Goal: Transaction & Acquisition: Purchase product/service

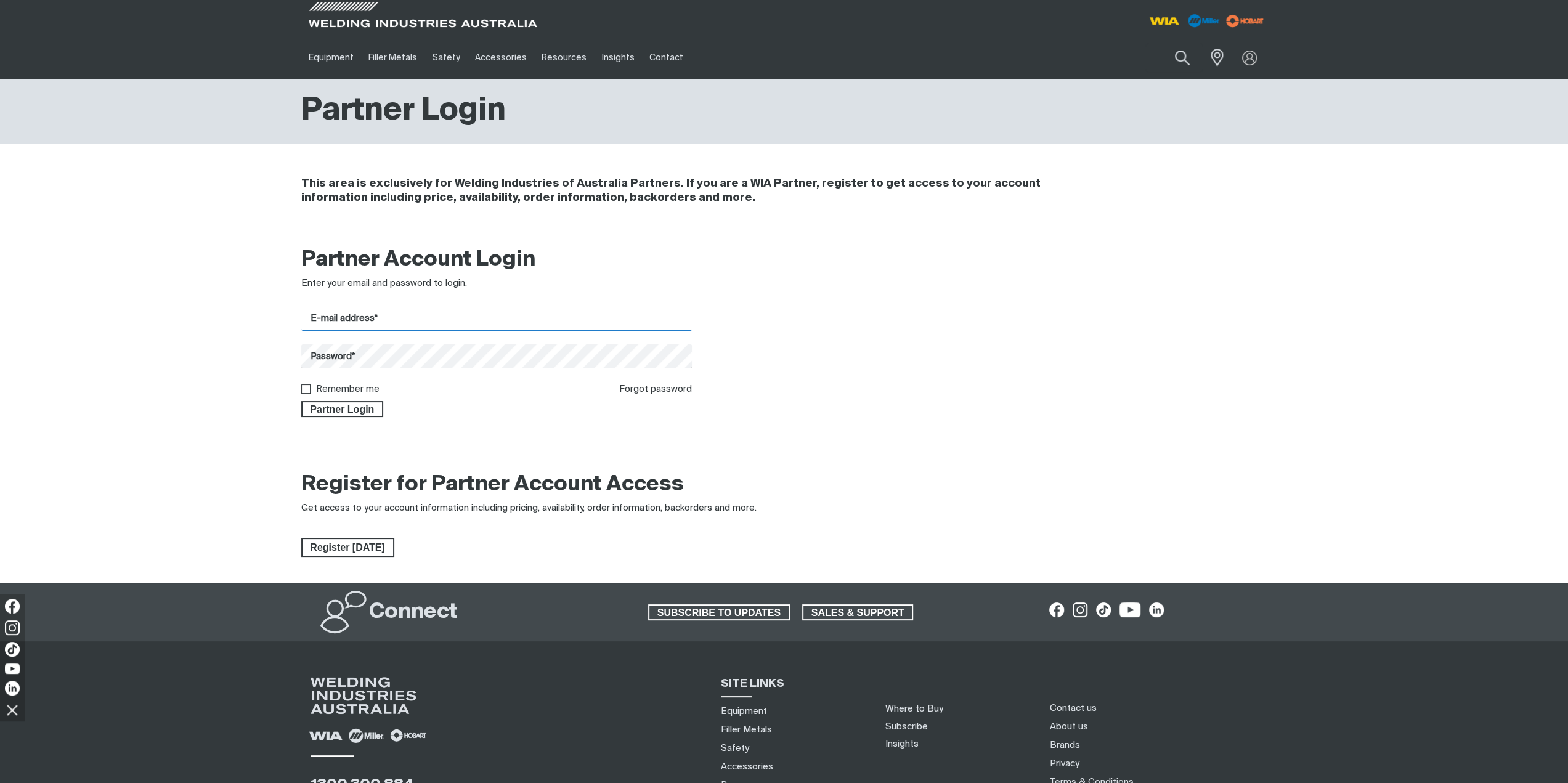
drag, startPoint x: 0, startPoint y: 0, endPoint x: 368, endPoint y: 323, distance: 489.6
click at [368, 323] on input "E-mail address*" at bounding box center [497, 319] width 391 height 24
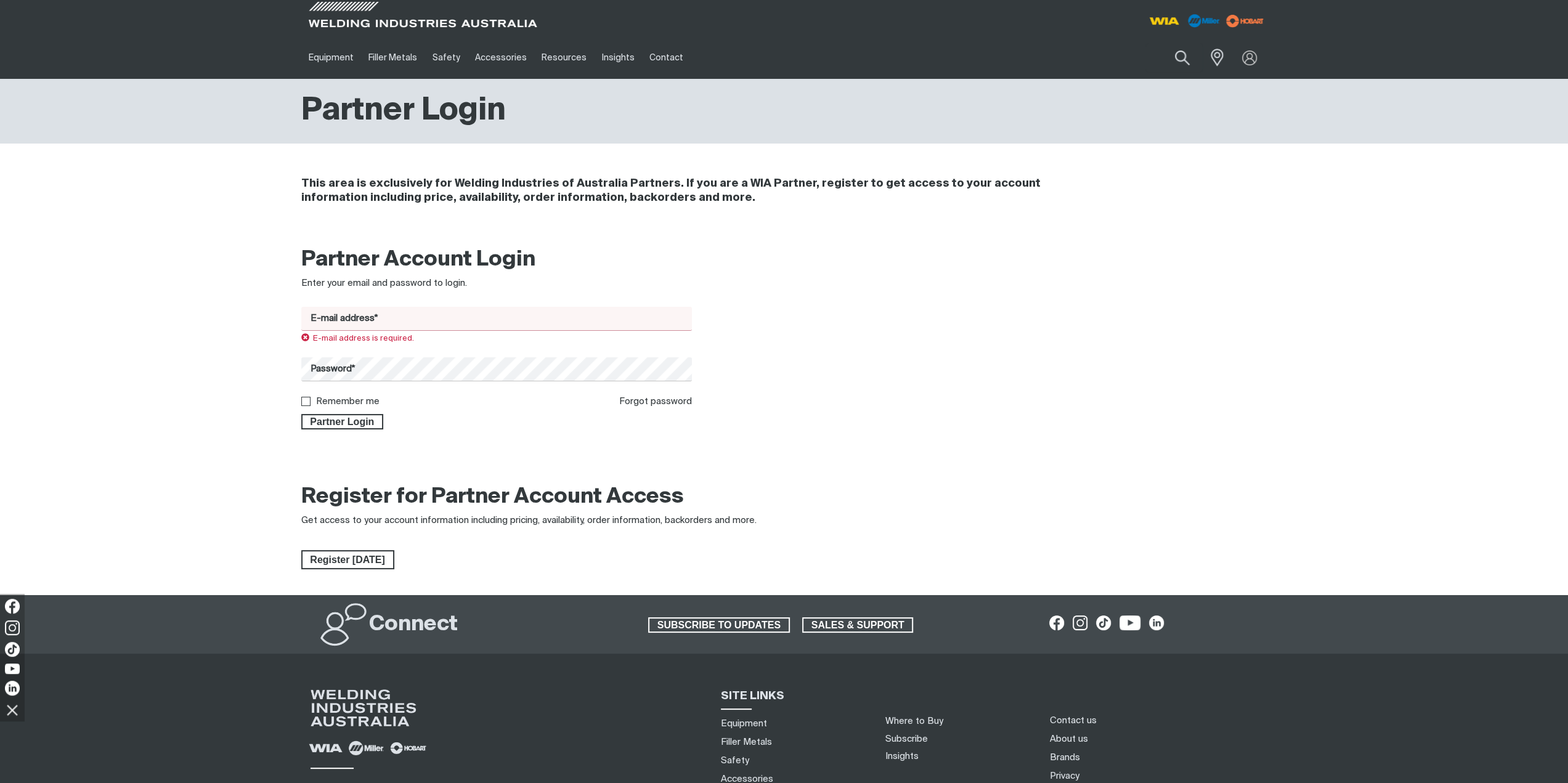
type input "[EMAIL_ADDRESS][DOMAIN_NAME]"
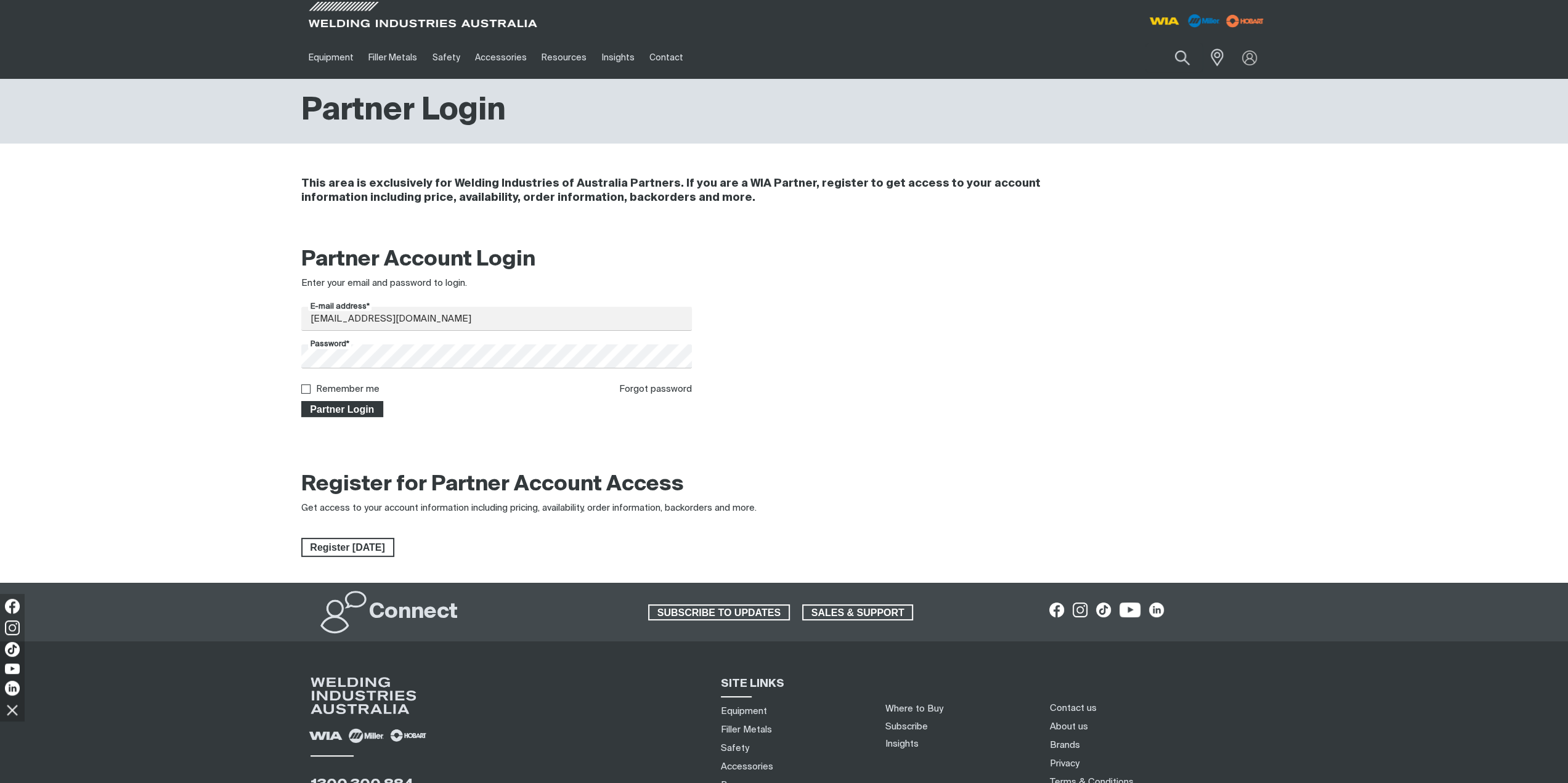
click at [343, 407] on span "Partner Login" at bounding box center [342, 409] width 80 height 16
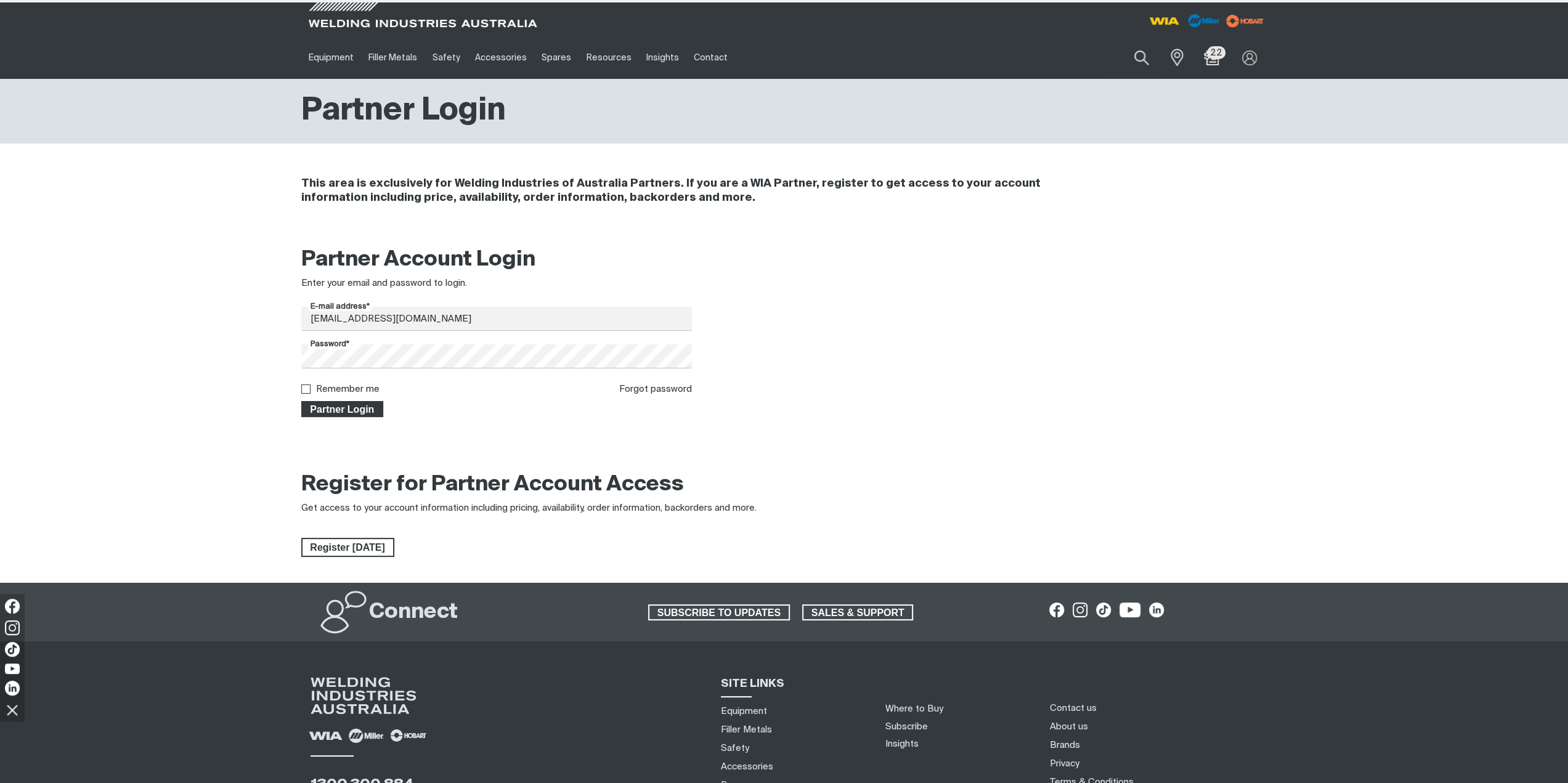
click at [361, 410] on span "Partner Login" at bounding box center [342, 409] width 80 height 16
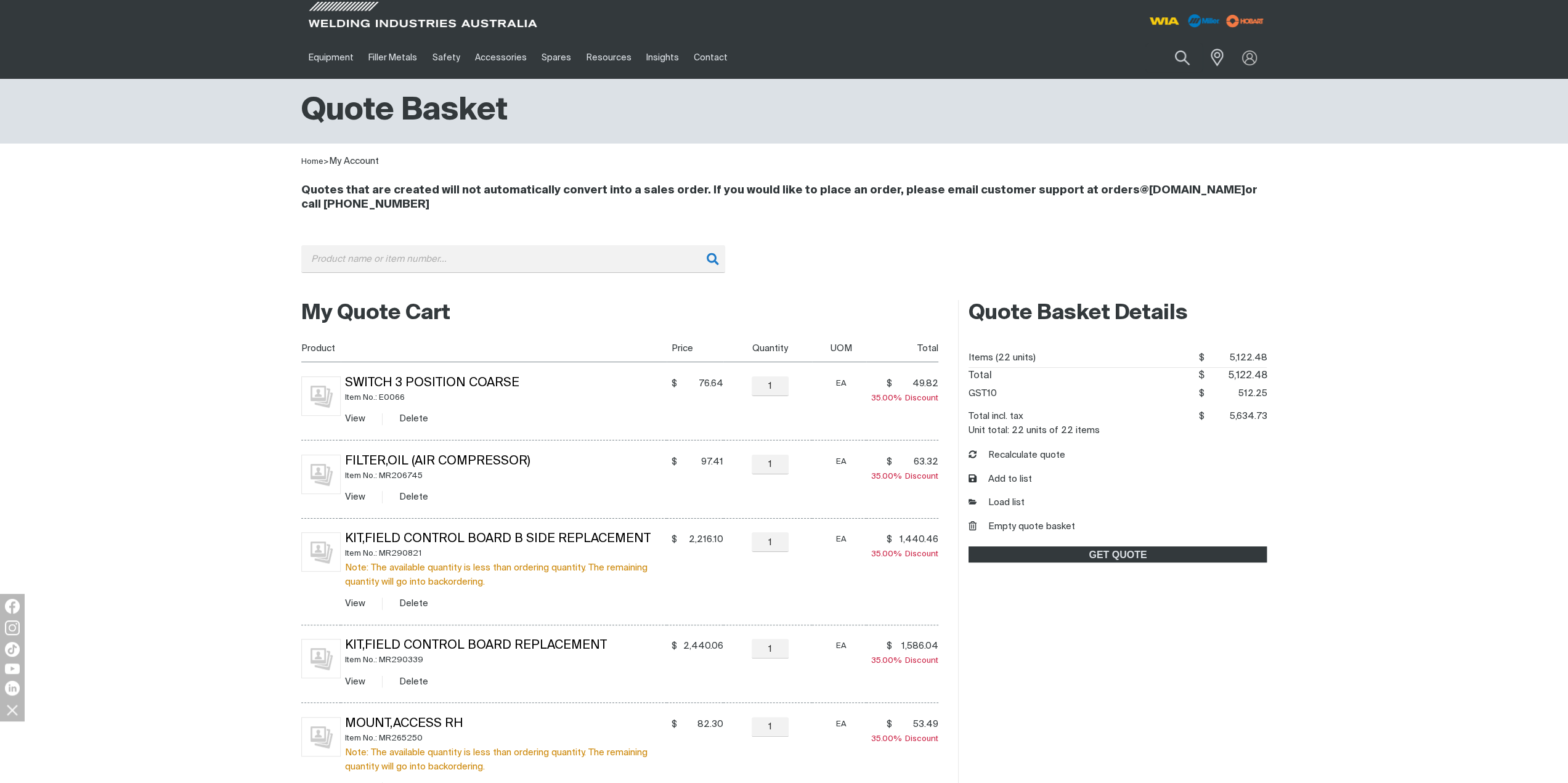
click at [449, 274] on div "Search When search results are available use up and down arrows to review and e…" at bounding box center [784, 269] width 966 height 46
click at [449, 264] on input "Search" at bounding box center [512, 259] width 424 height 28
click at [424, 291] on li "MR297368 - Kit Service Air Comp Switch" at bounding box center [513, 284] width 423 height 23
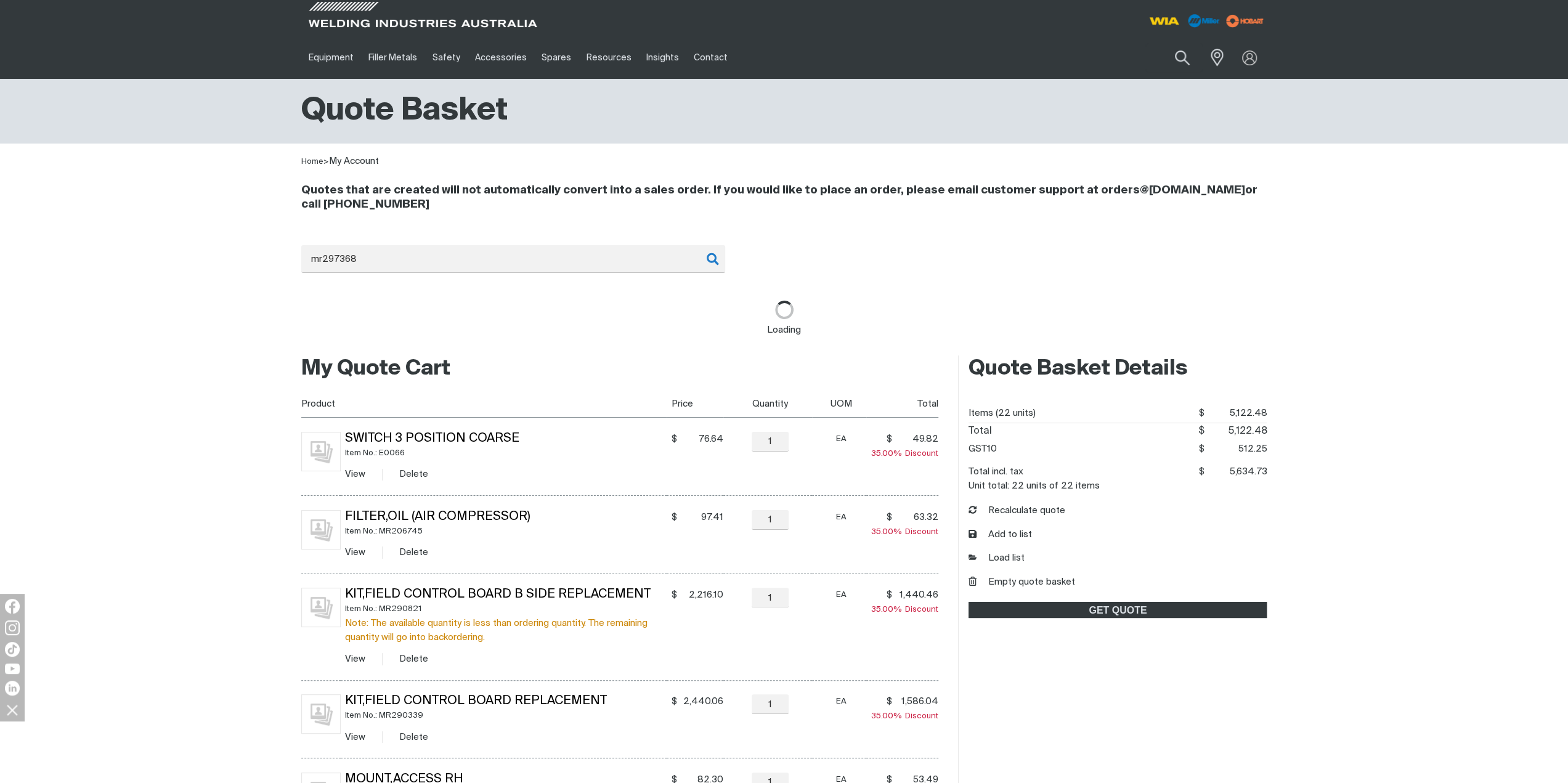
type input "MR297368 - Kit Service Air Comp Switch"
click at [1193, 306] on button "ADD TO QUOTE BASKET" at bounding box center [1184, 313] width 137 height 16
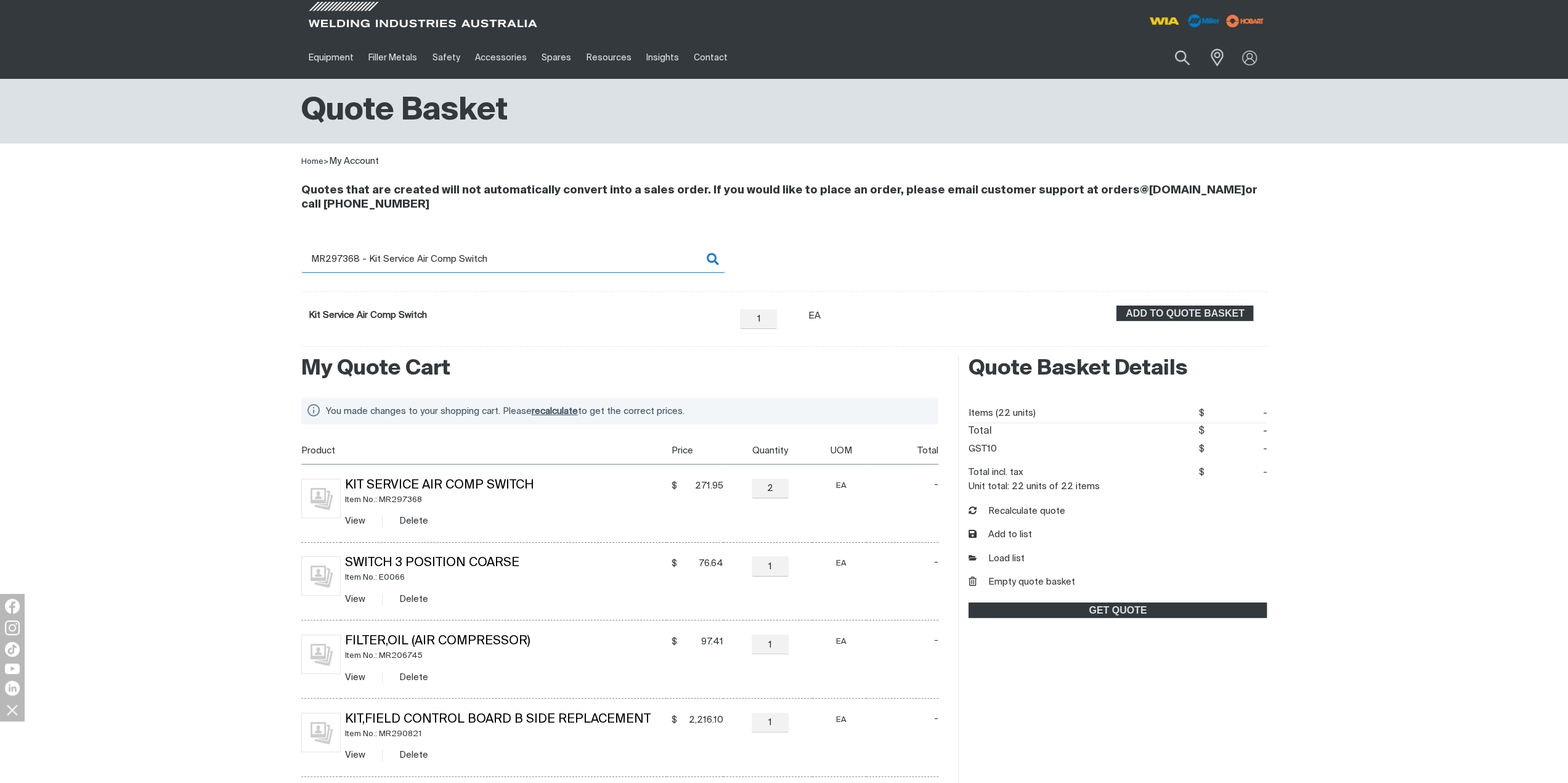
scroll to position [123, 0]
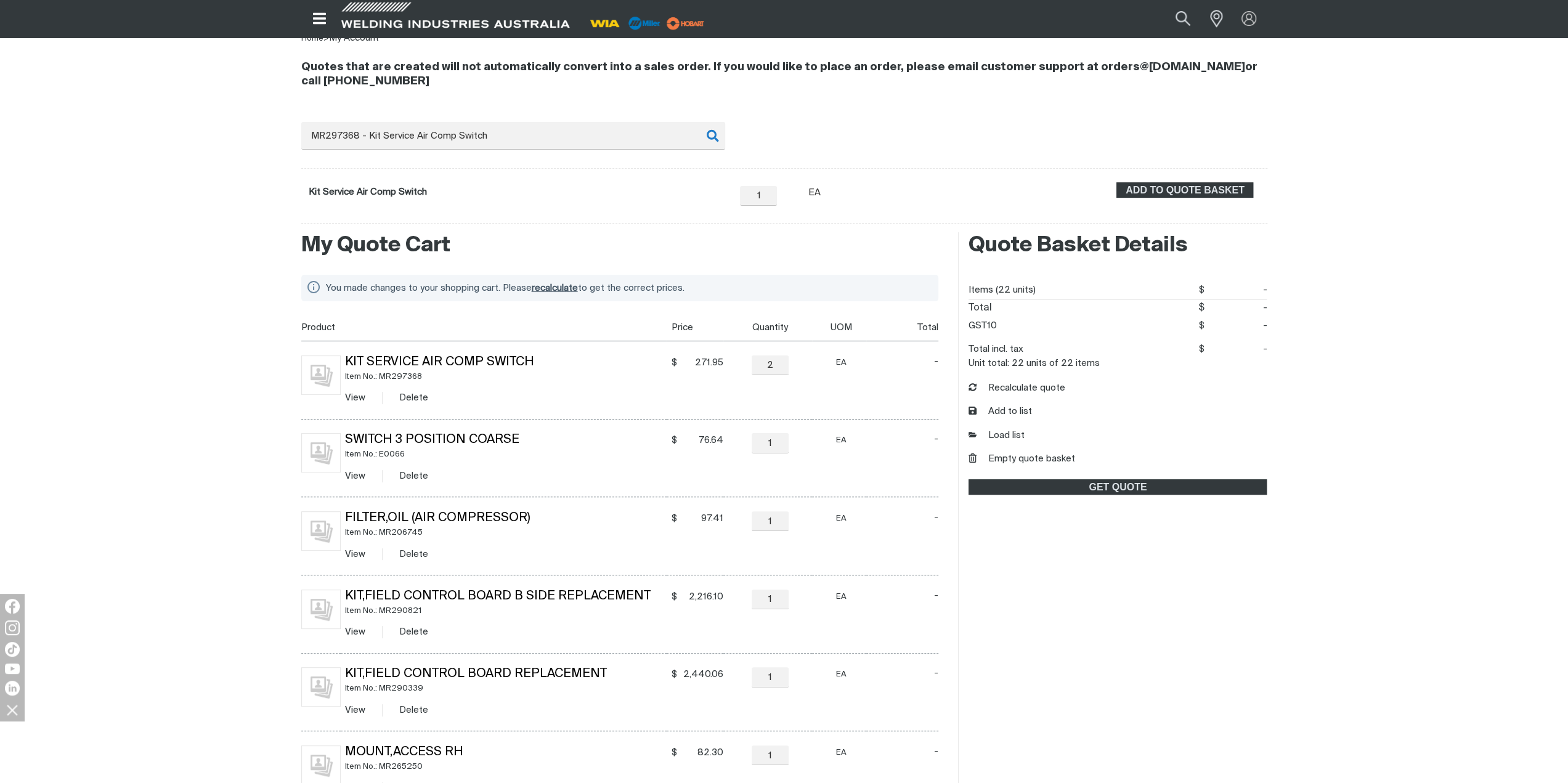
click at [558, 285] on span "recalculate" at bounding box center [555, 288] width 46 height 9
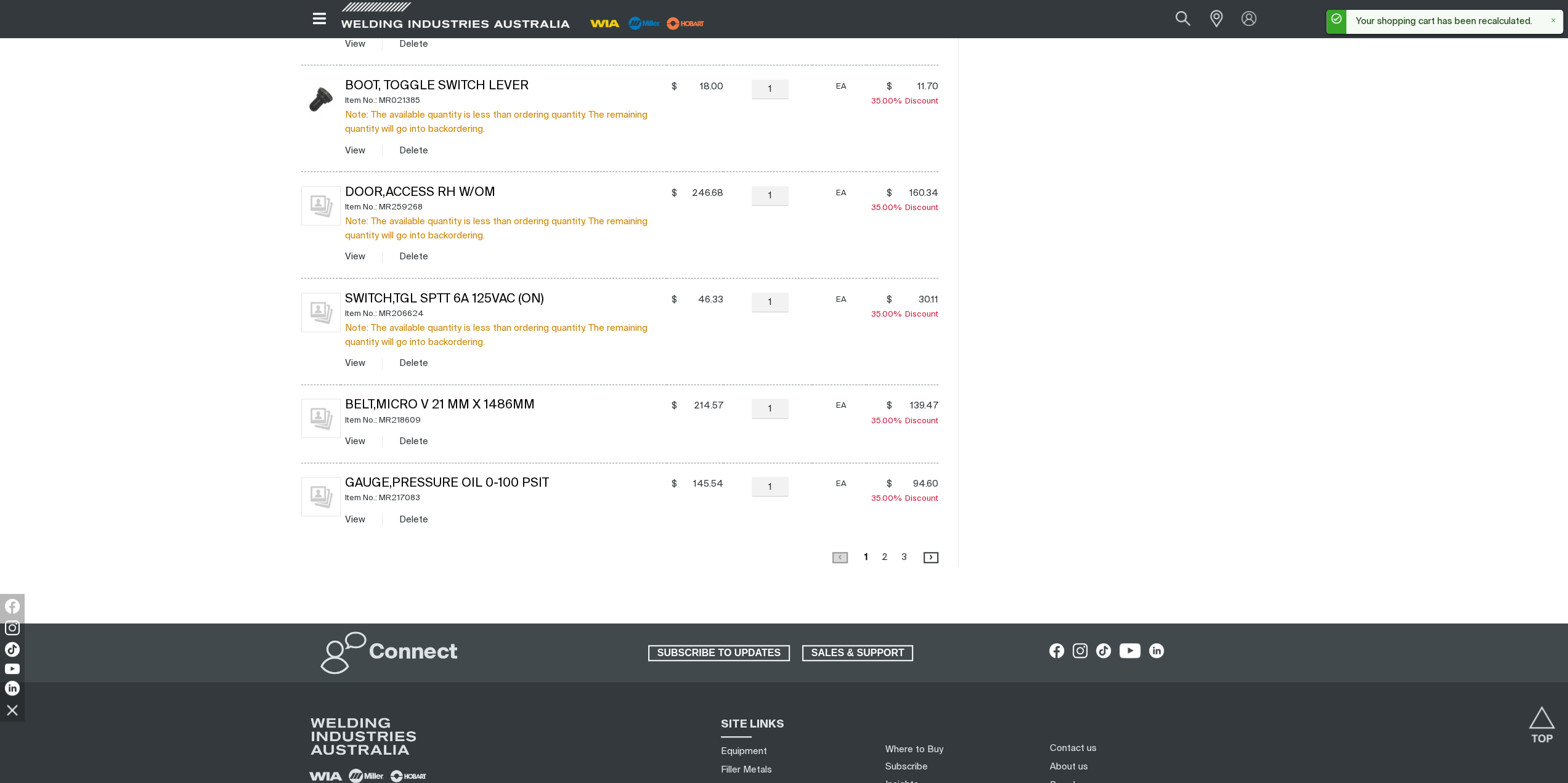
scroll to position [801, 0]
click at [888, 553] on link "Page 2" at bounding box center [884, 556] width 14 height 17
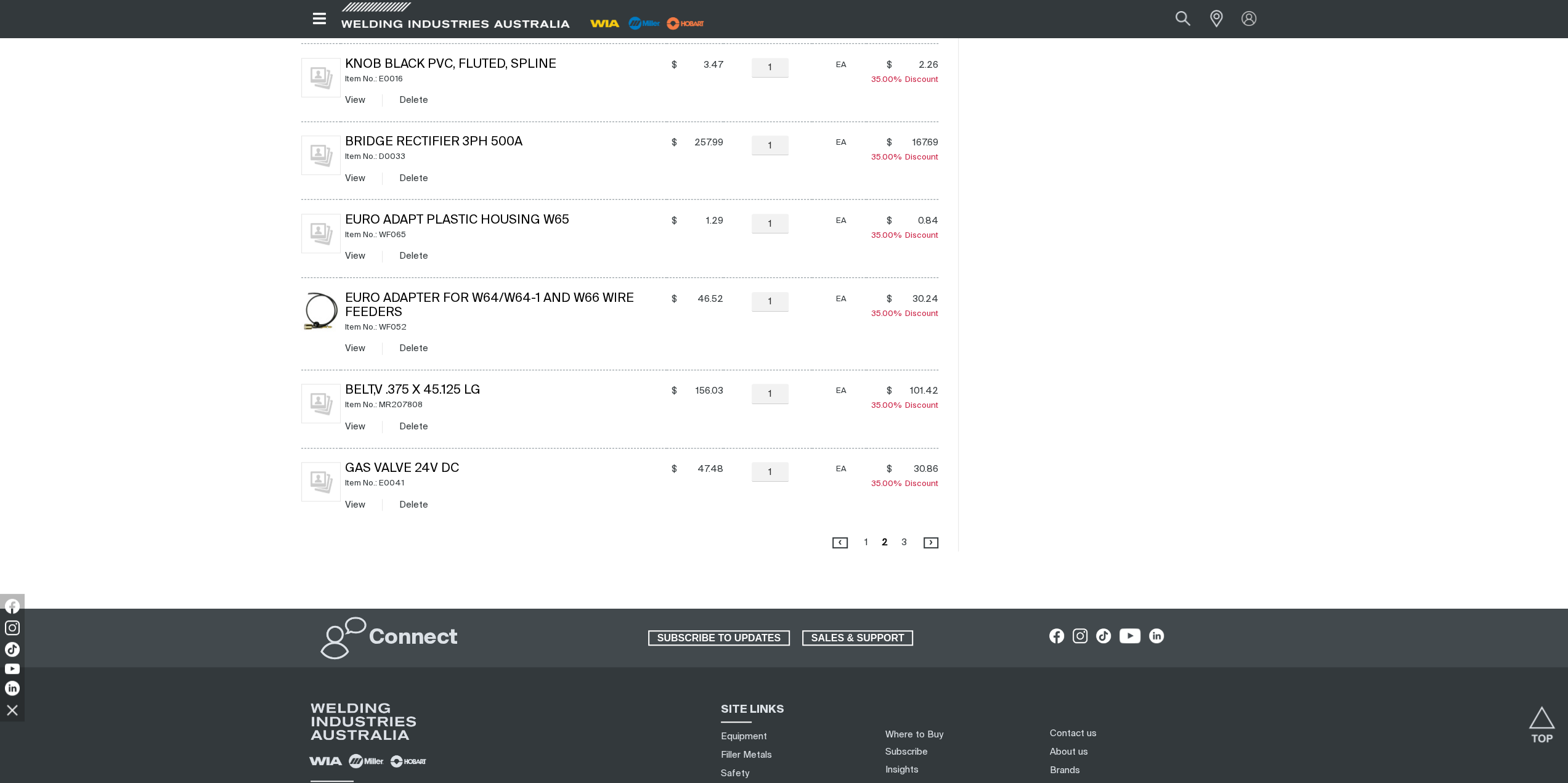
scroll to position [666, 0]
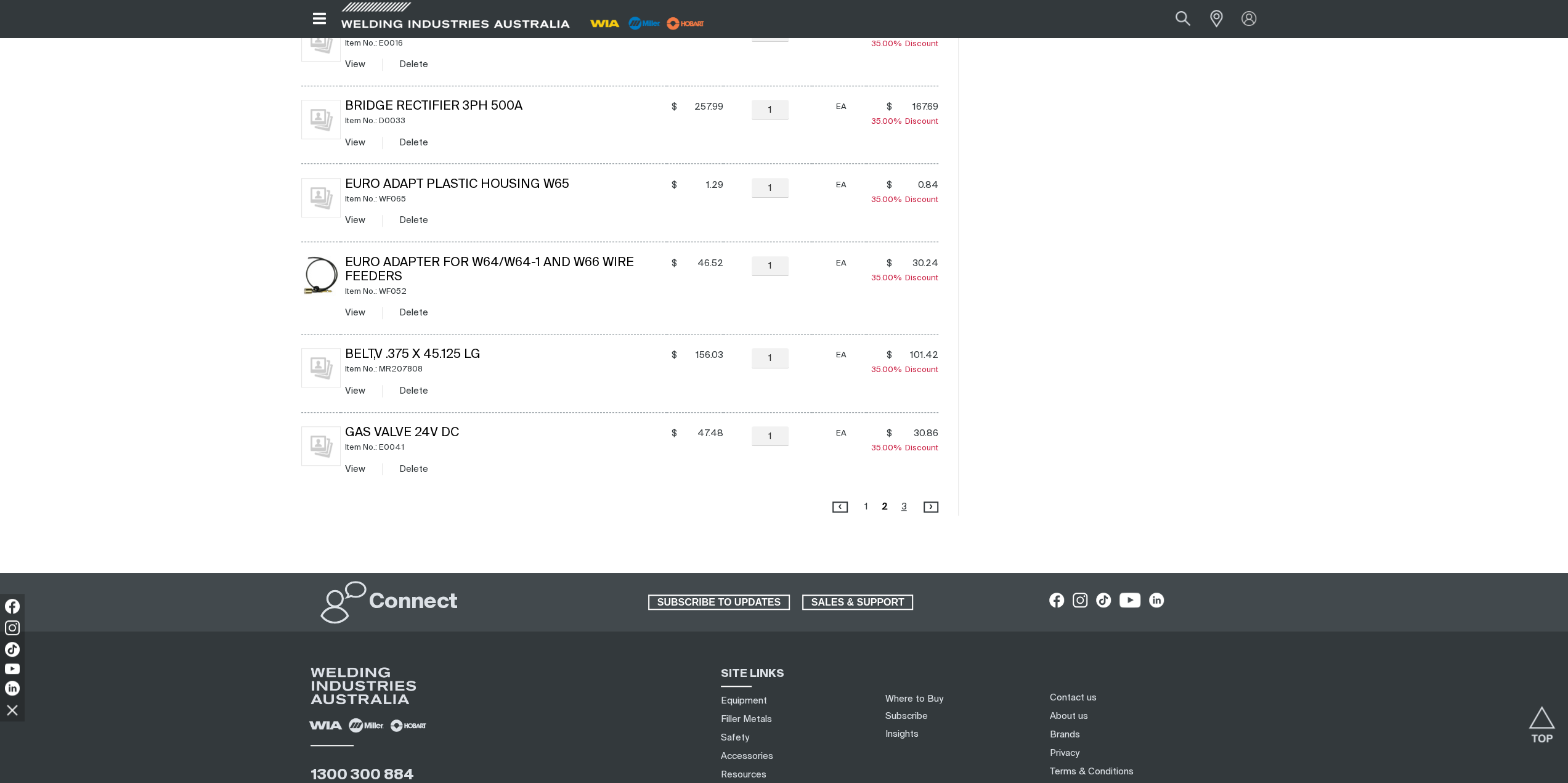
click at [902, 506] on link "Page 3" at bounding box center [904, 507] width 13 height 17
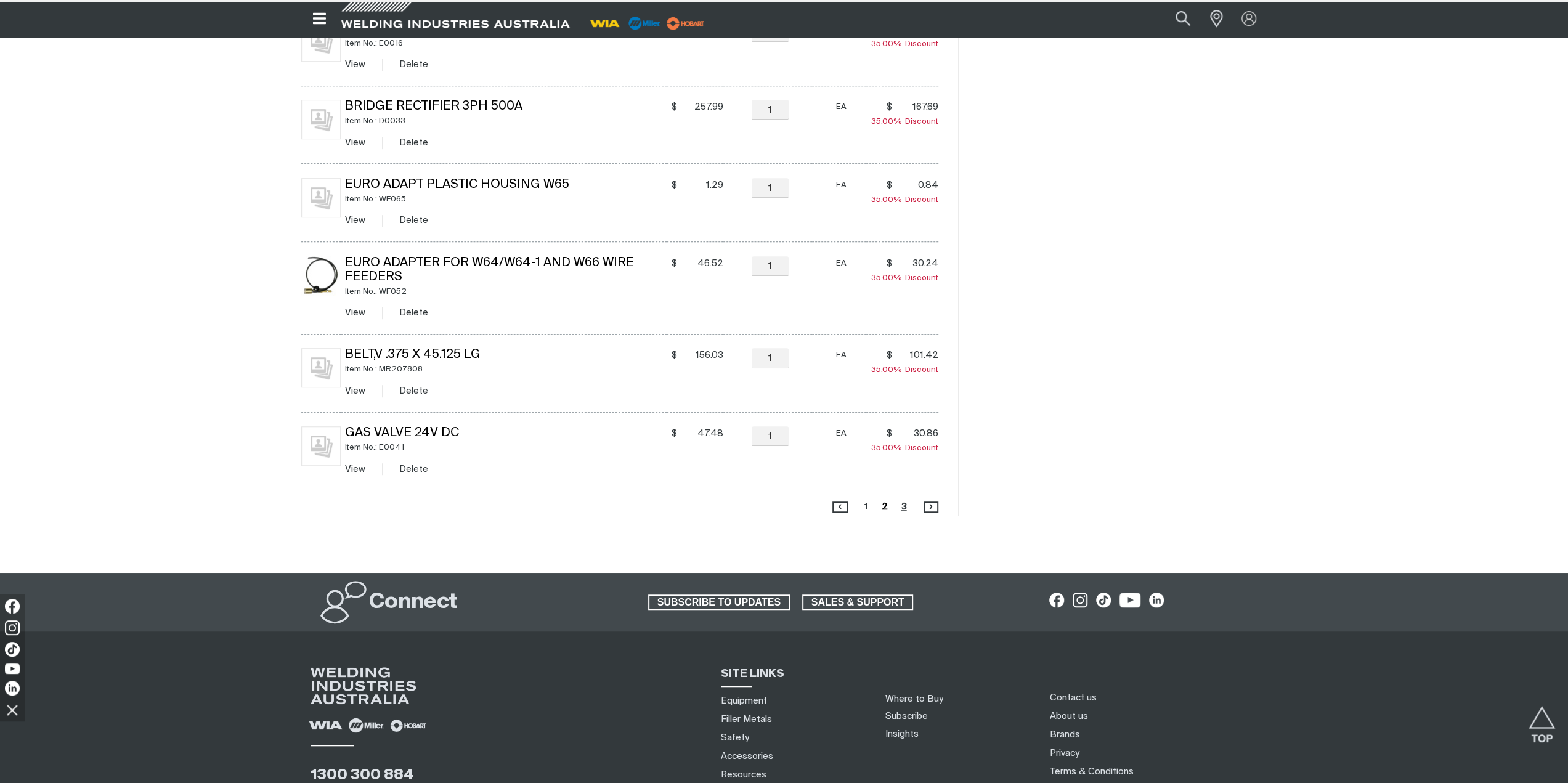
scroll to position [207, 0]
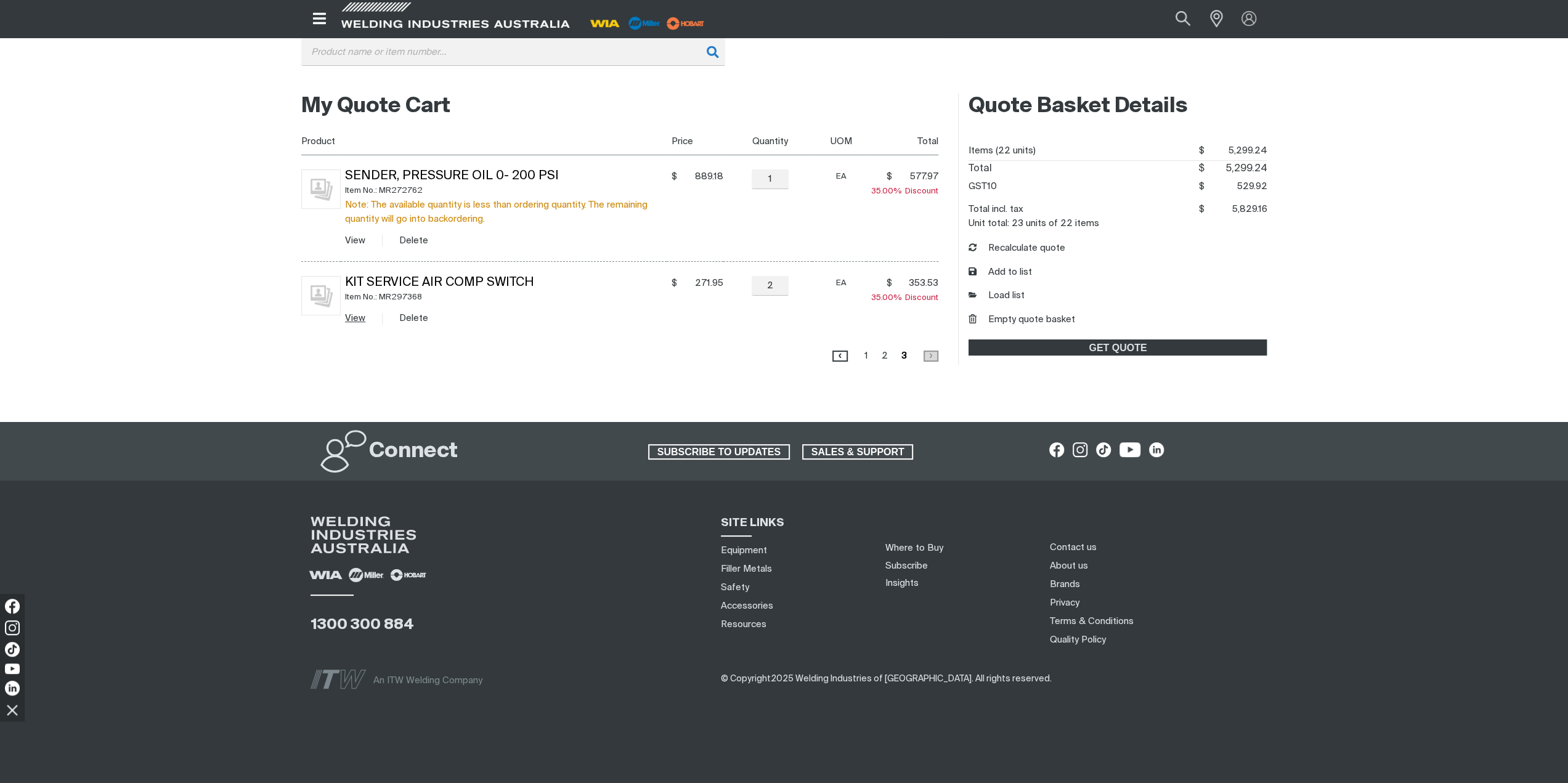
click at [351, 316] on link "View" at bounding box center [355, 318] width 20 height 9
